Goal: Transaction & Acquisition: Purchase product/service

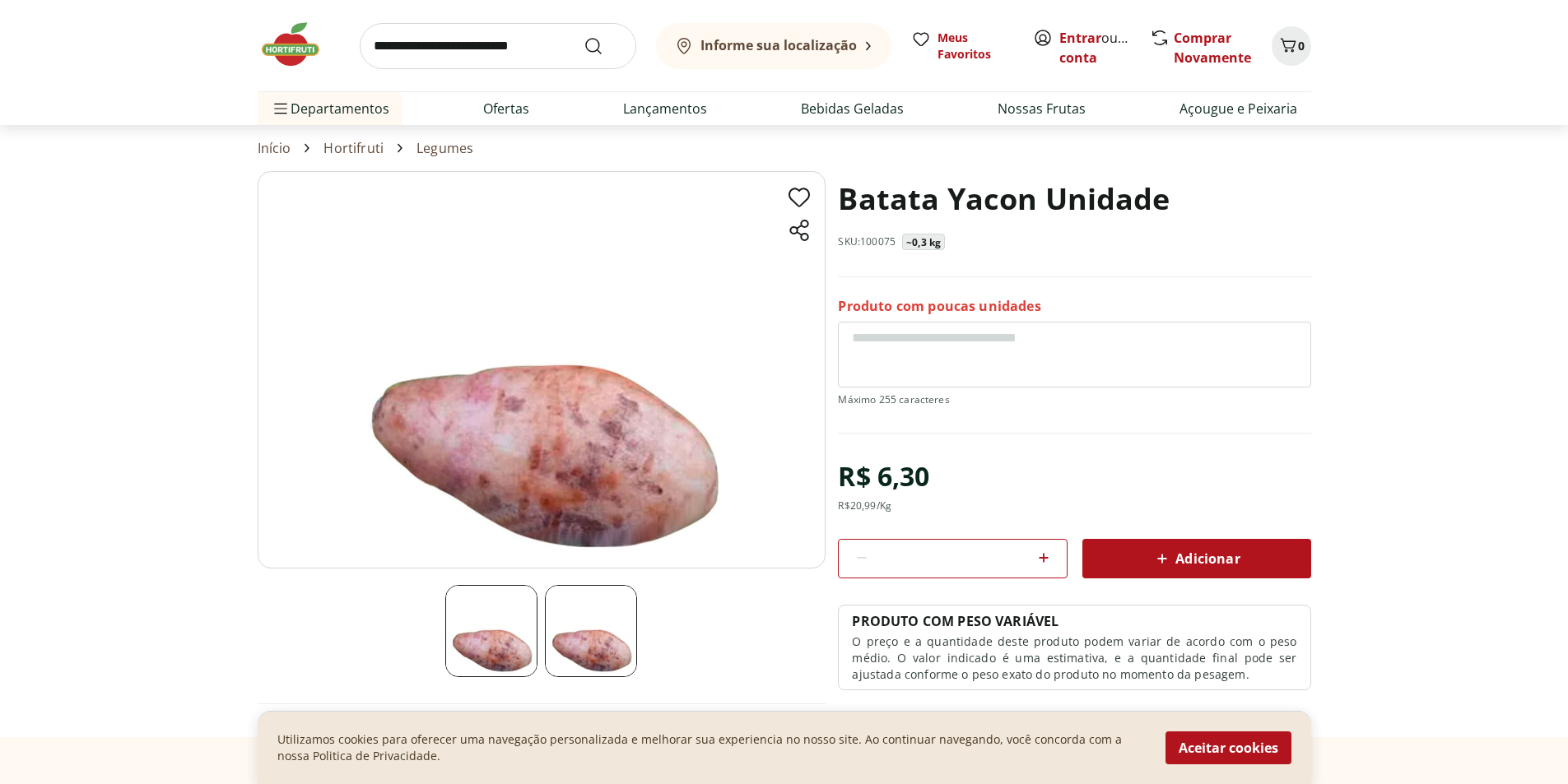
click at [1042, 550] on icon at bounding box center [1043, 557] width 20 height 20
click at [865, 564] on icon at bounding box center [862, 557] width 20 height 20
click at [909, 333] on textarea at bounding box center [1073, 354] width 472 height 66
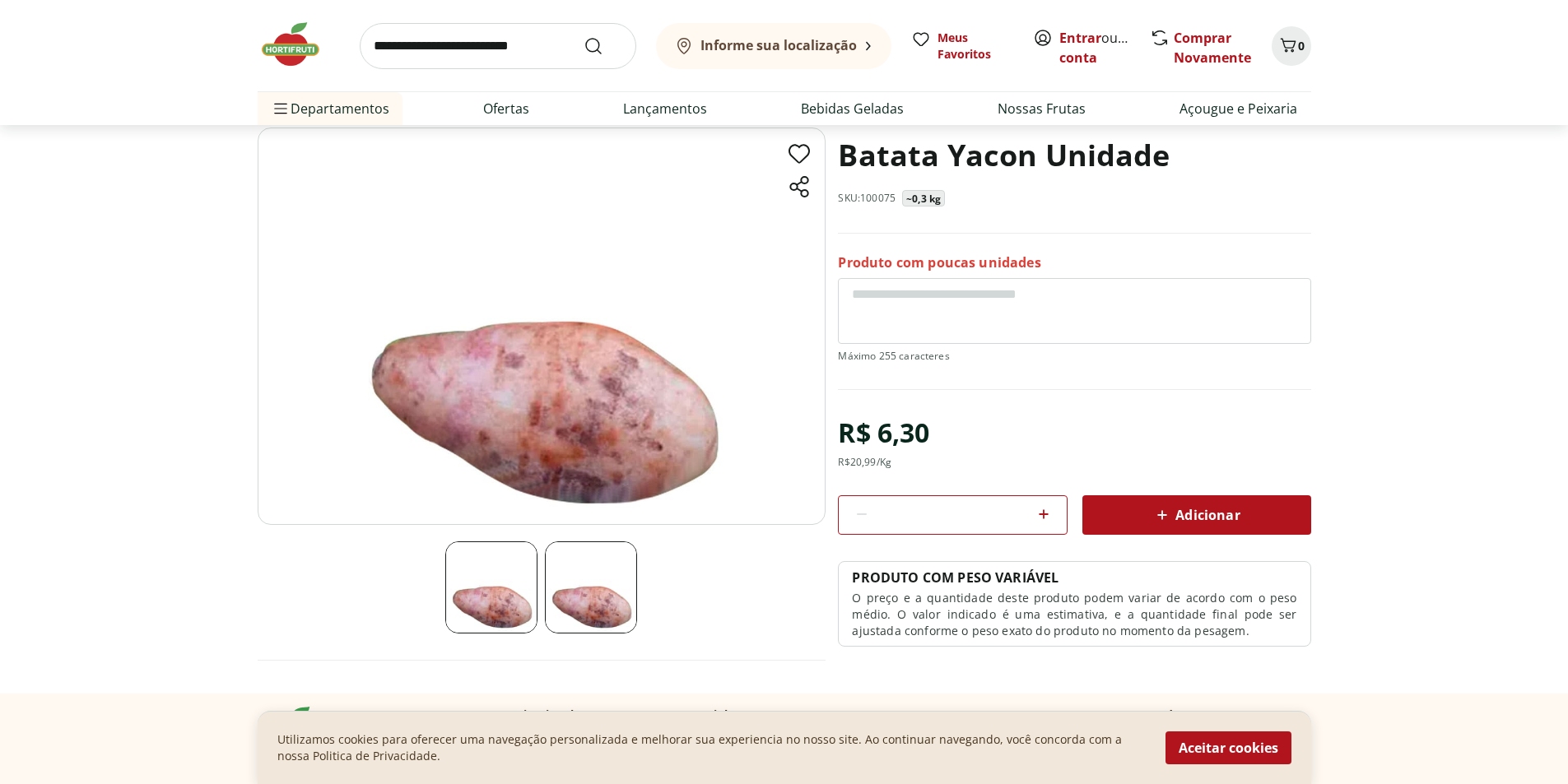
scroll to position [82, 0]
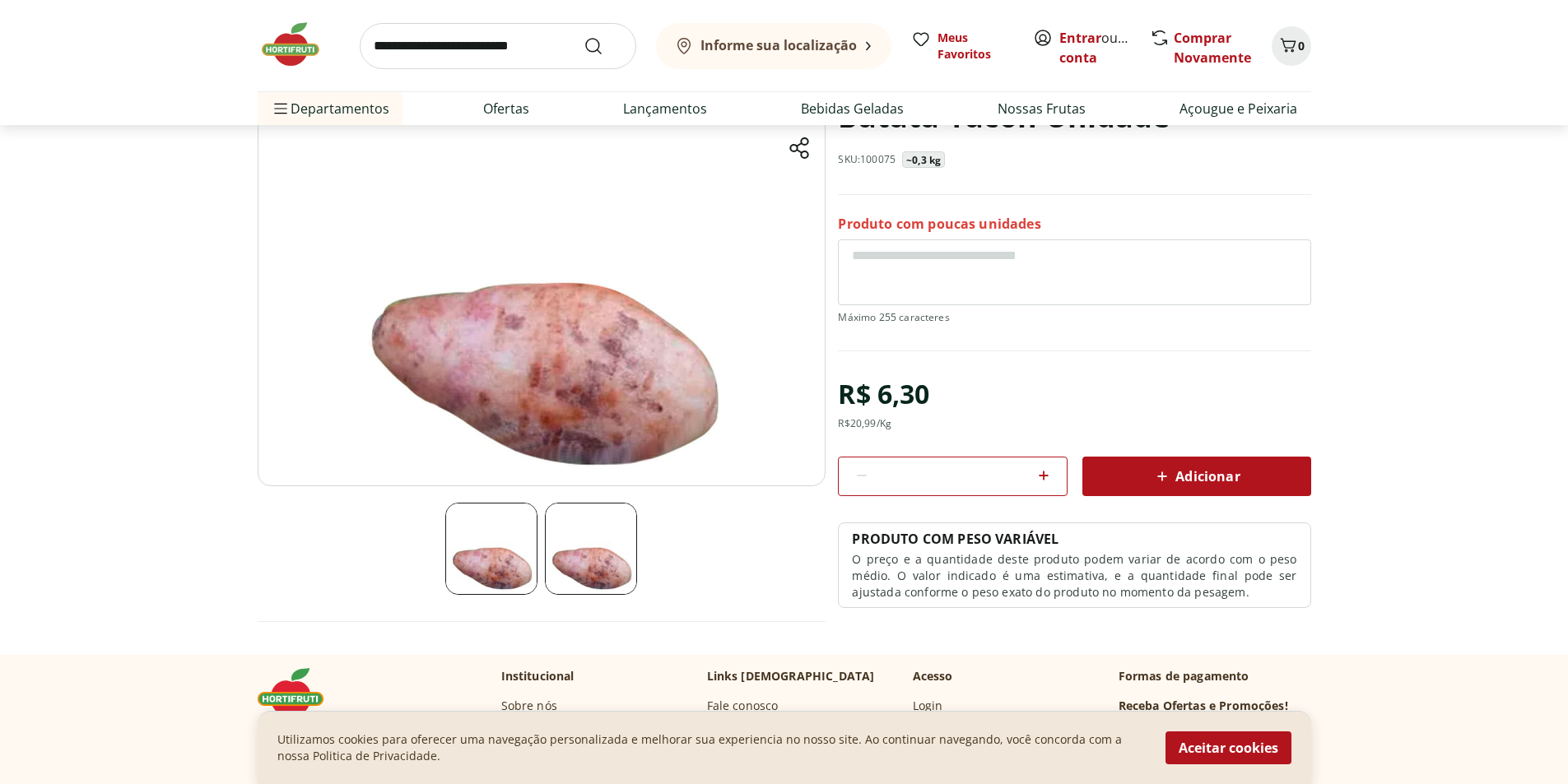
click at [1037, 472] on icon at bounding box center [1043, 475] width 20 height 20
type input "*"
click at [1164, 466] on icon at bounding box center [1162, 476] width 20 height 20
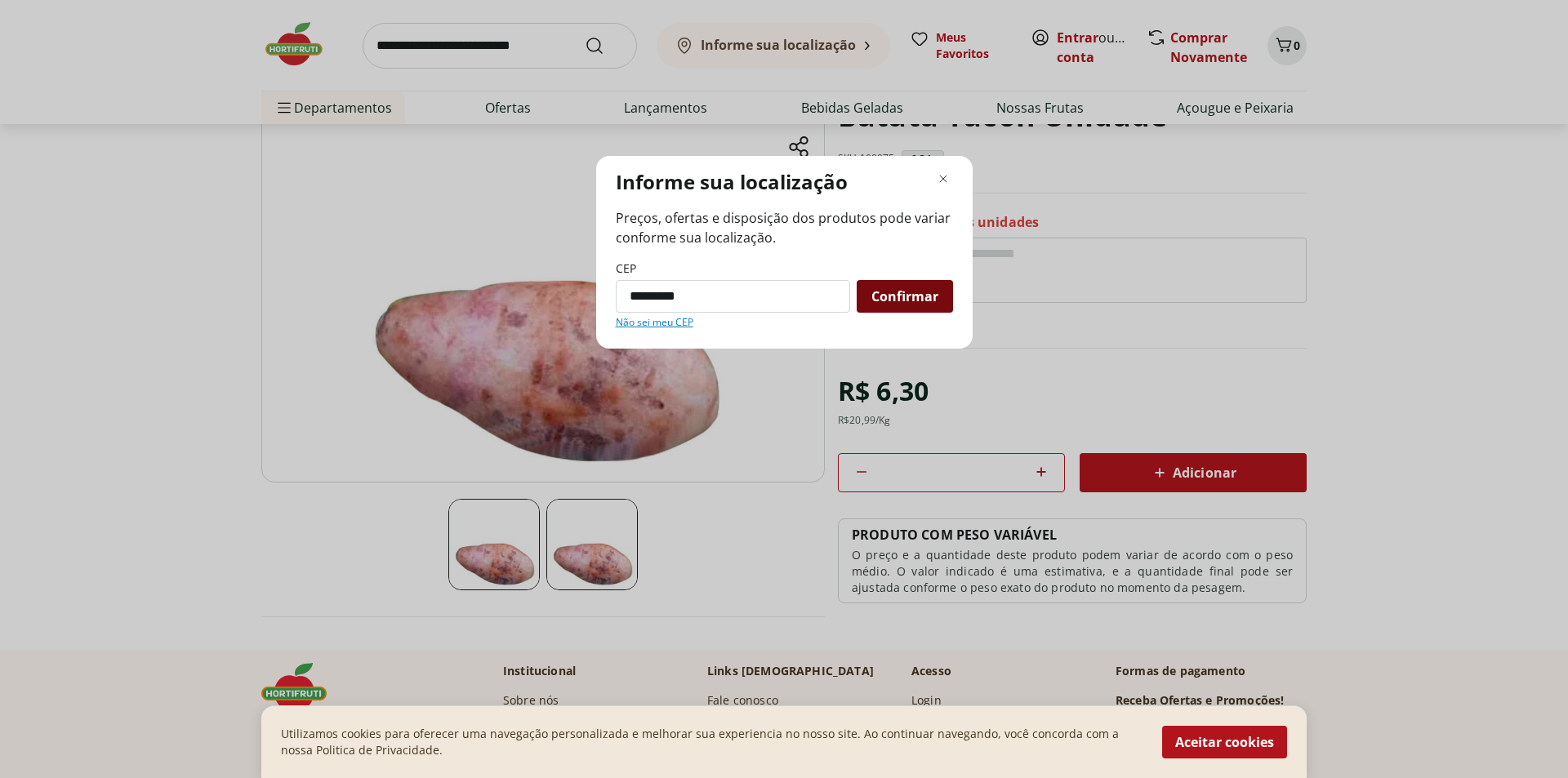
type input "*********"
click at [923, 307] on div "Confirmar" at bounding box center [904, 296] width 96 height 32
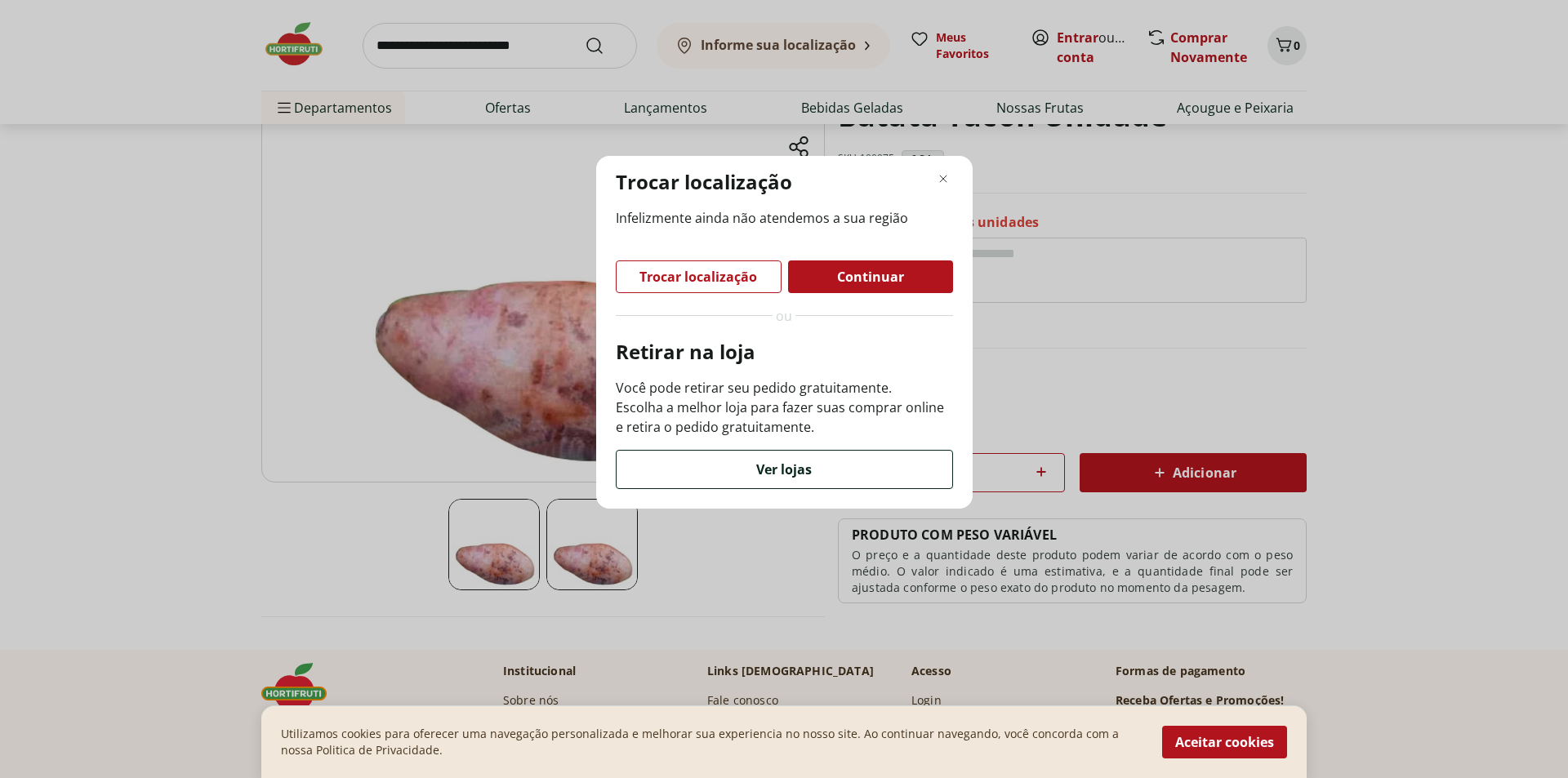
click at [817, 471] on div "Ver lojas" at bounding box center [784, 469] width 336 height 37
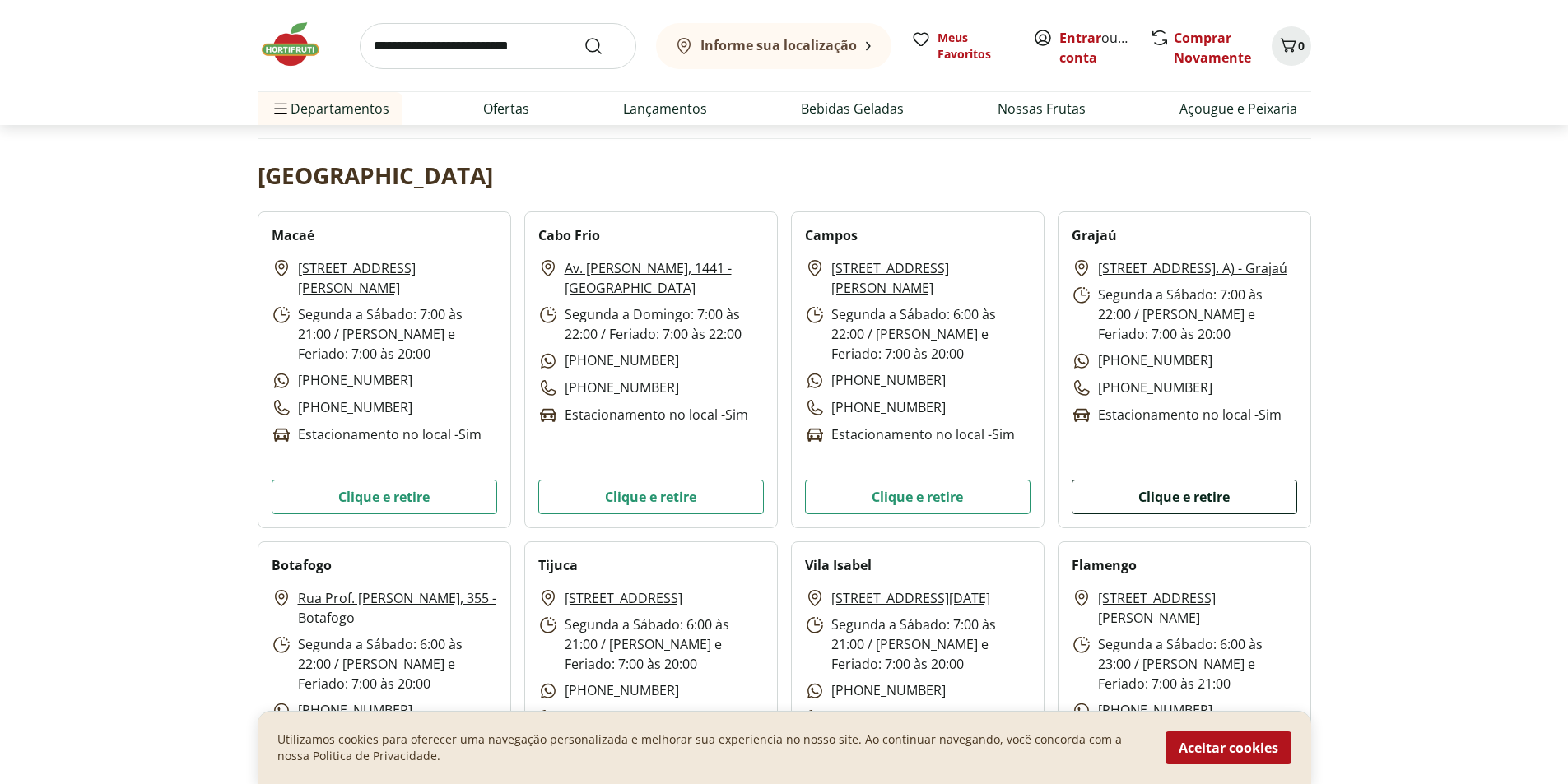
scroll to position [247, 0]
